Goal: Communication & Community: Answer question/provide support

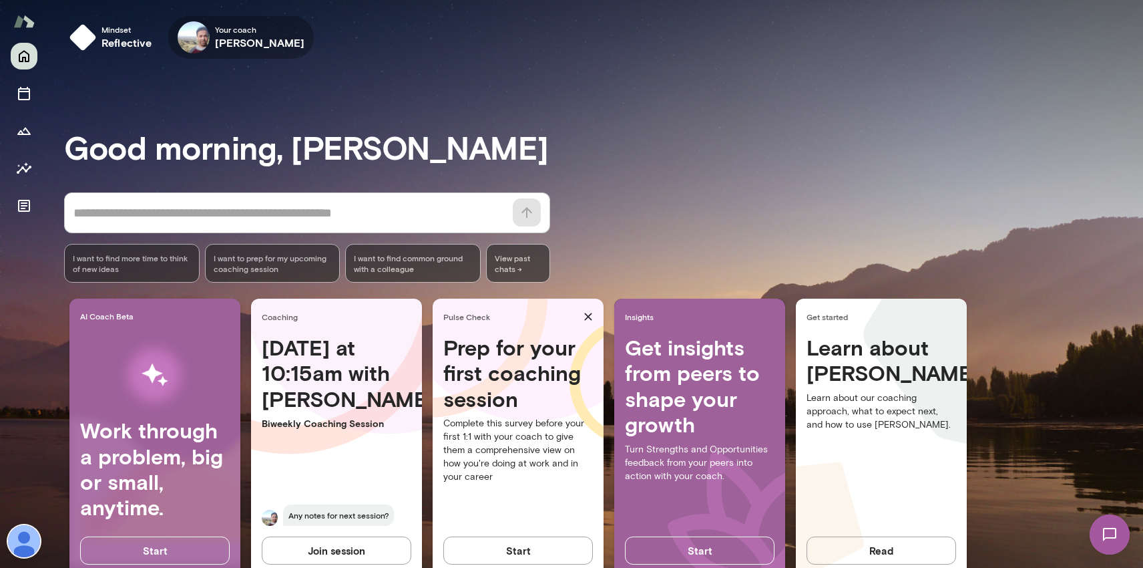
click at [0, 0] on icon "button" at bounding box center [0, 0] width 0 height 0
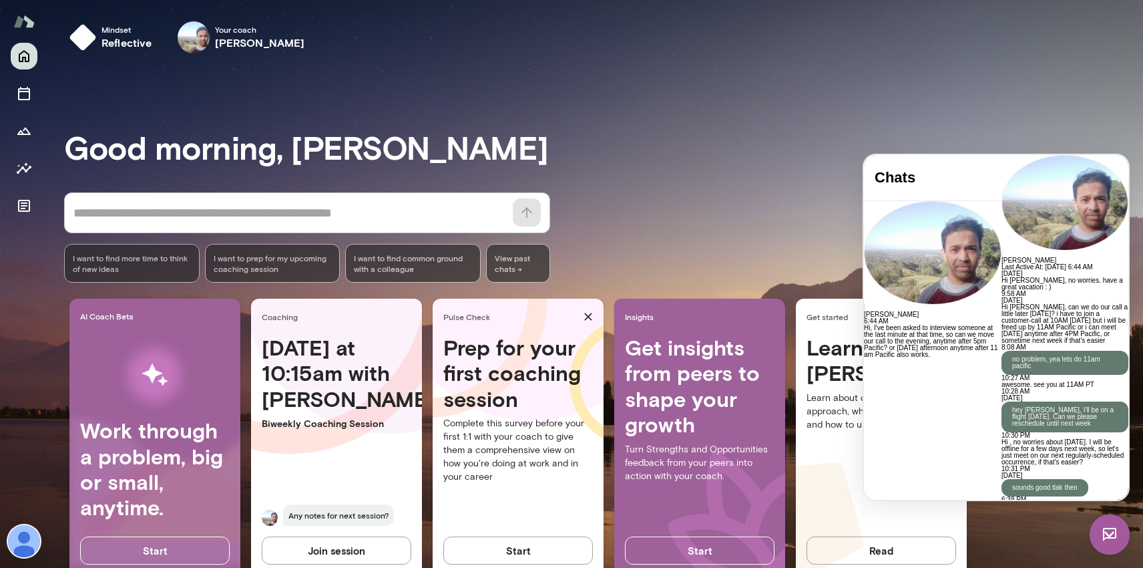
scroll to position [2478, 0]
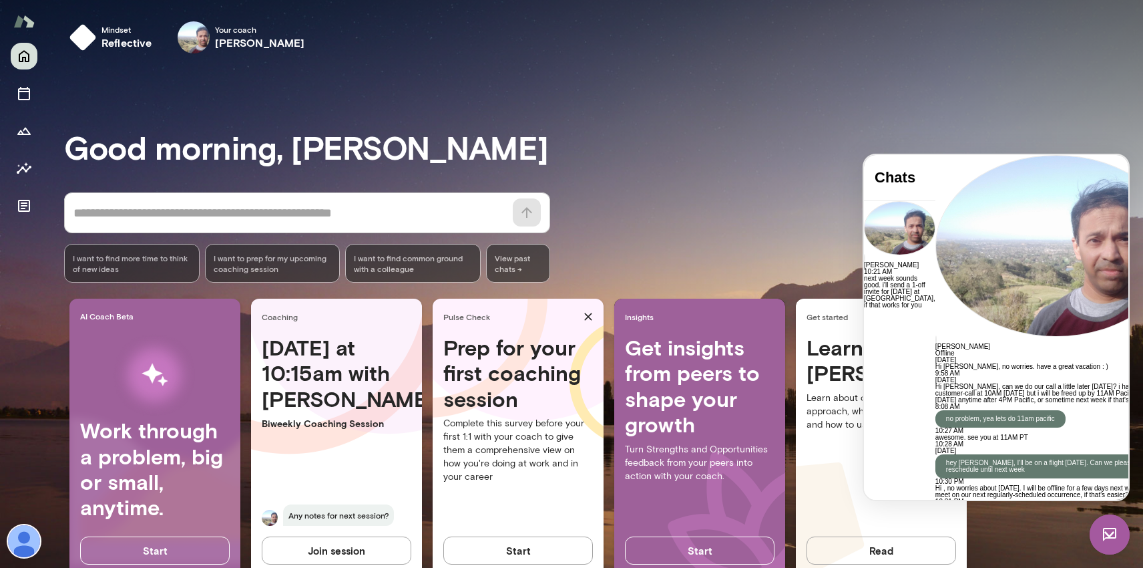
scroll to position [2628, 0]
